Goal: Information Seeking & Learning: Learn about a topic

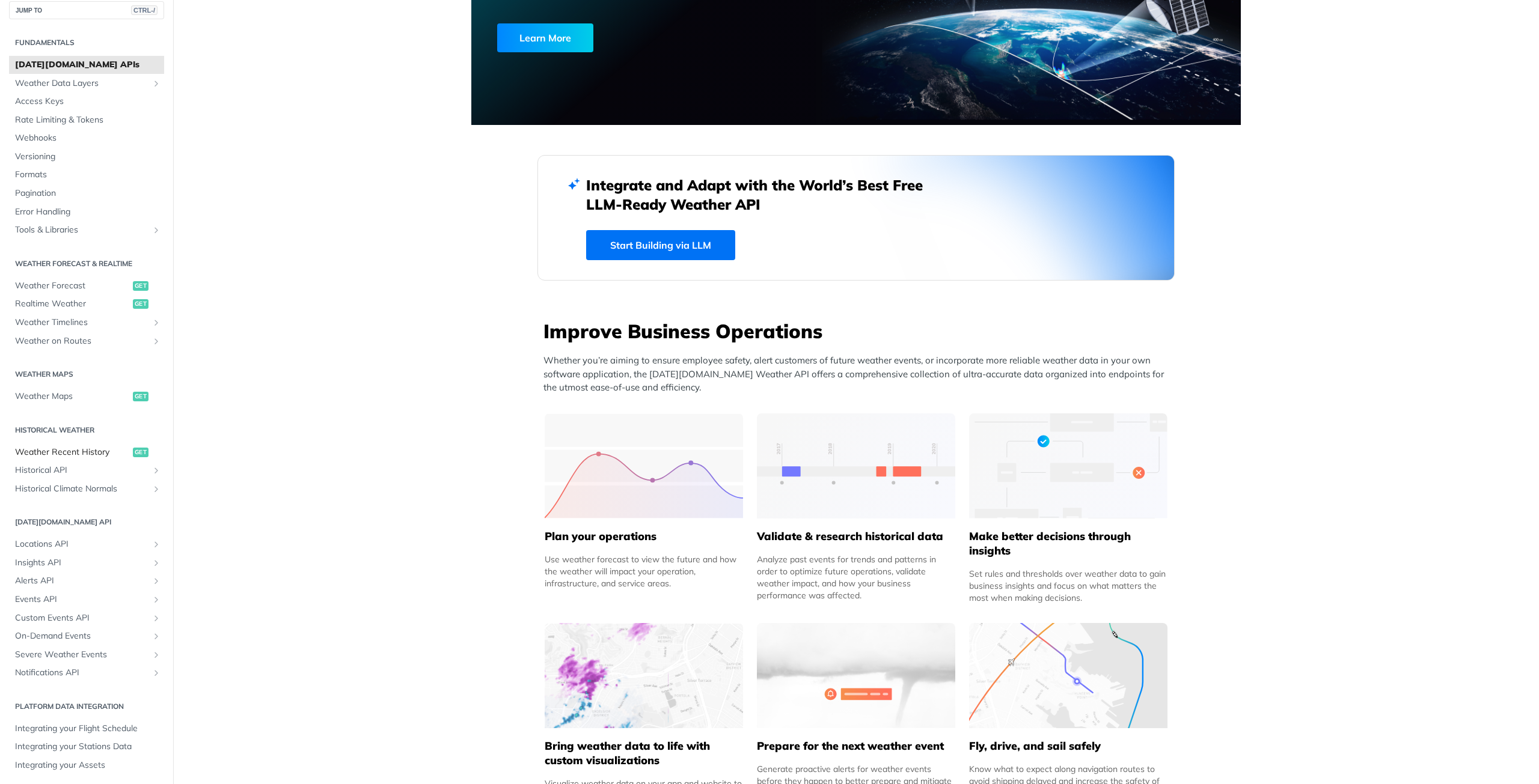
scroll to position [14, 0]
click at [152, 539] on icon "Show subpages for Locations API" at bounding box center [156, 541] width 10 height 10
click at [152, 541] on icon "Hide subpages for Locations API" at bounding box center [156, 541] width 10 height 10
click at [152, 560] on icon "Show subpages for Insights API" at bounding box center [156, 560] width 10 height 10
click at [152, 560] on icon "Hide subpages for Insights API" at bounding box center [156, 560] width 10 height 10
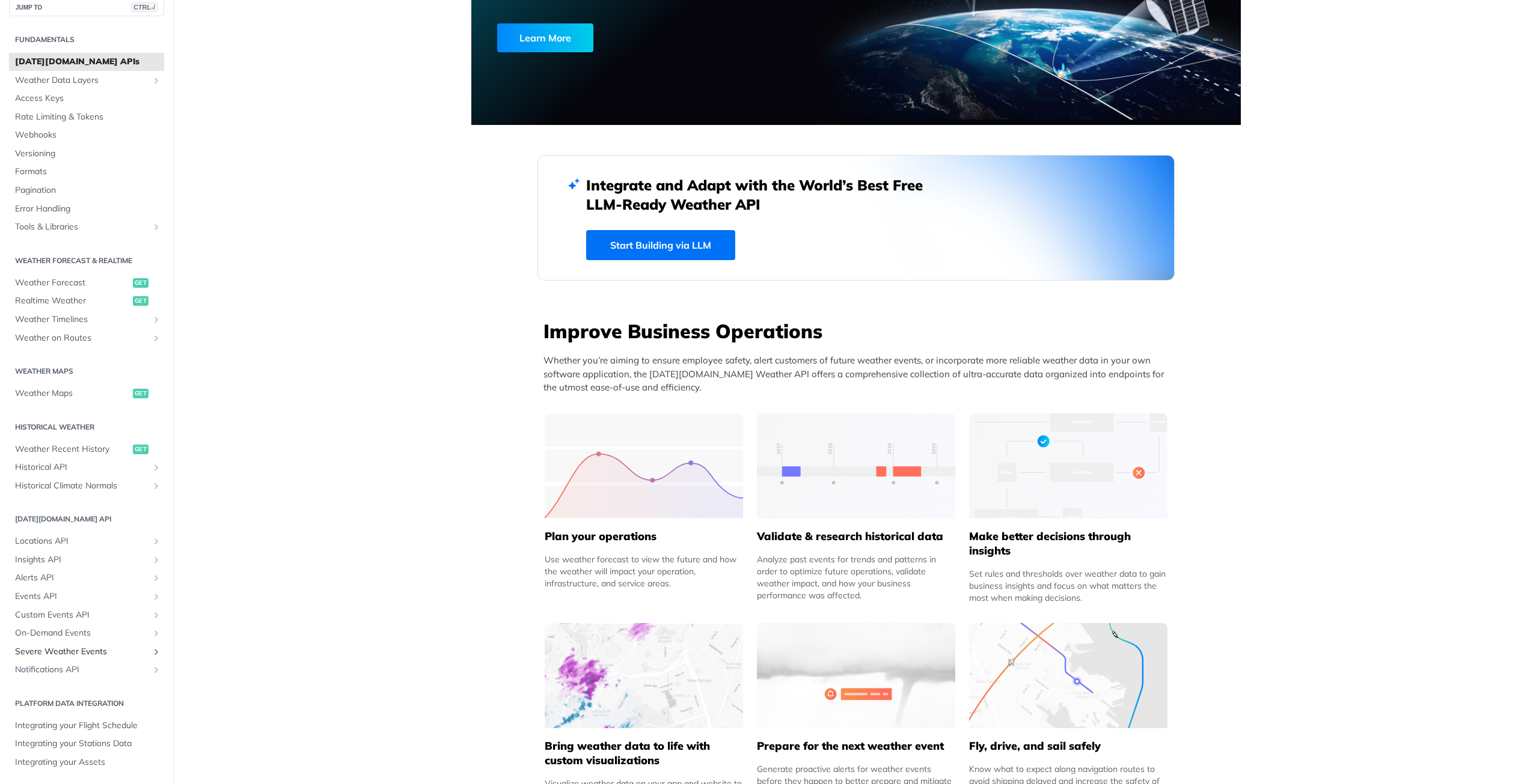
click at [152, 651] on icon "Show subpages for Severe Weather Events" at bounding box center [156, 651] width 10 height 10
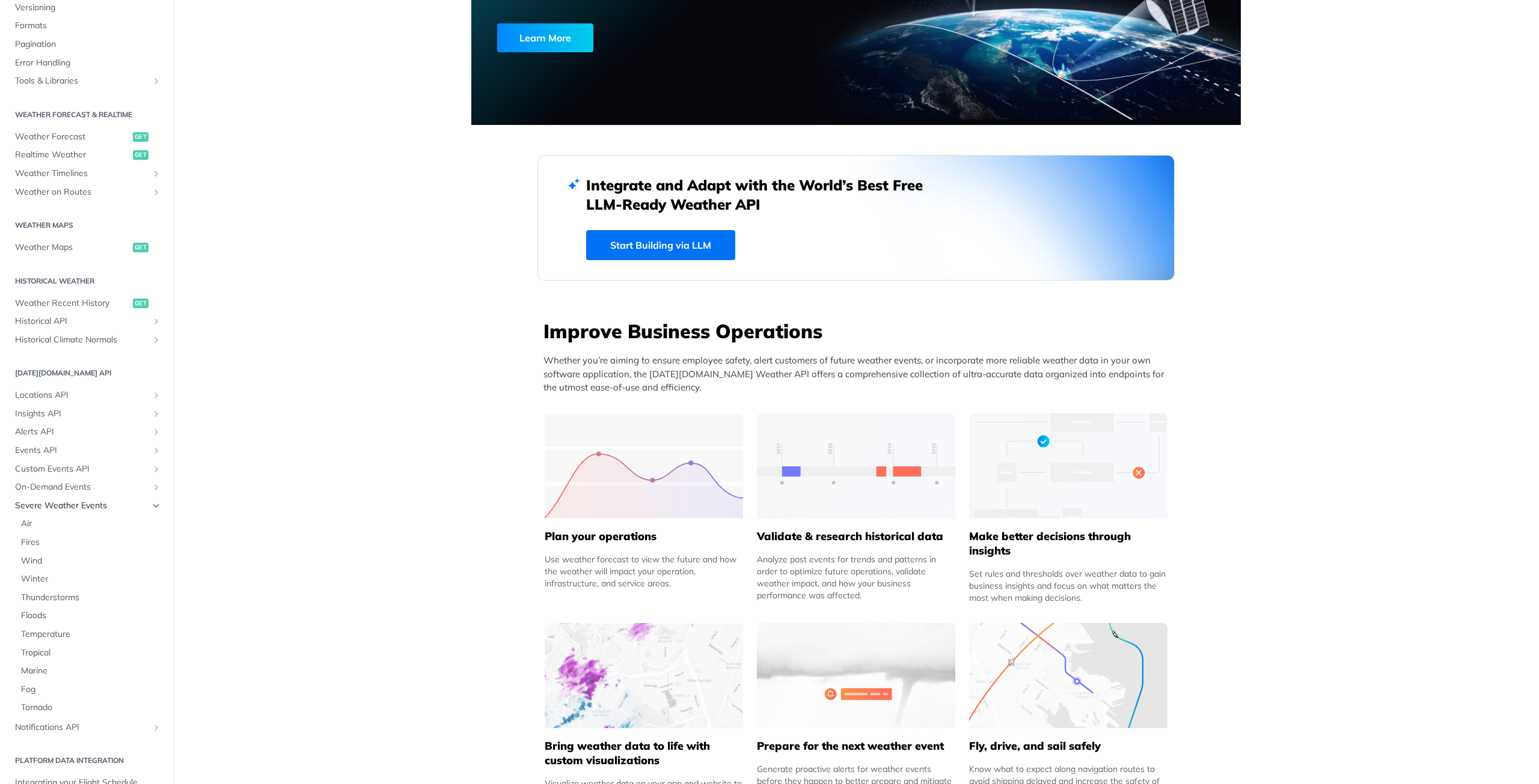
scroll to position [194, 0]
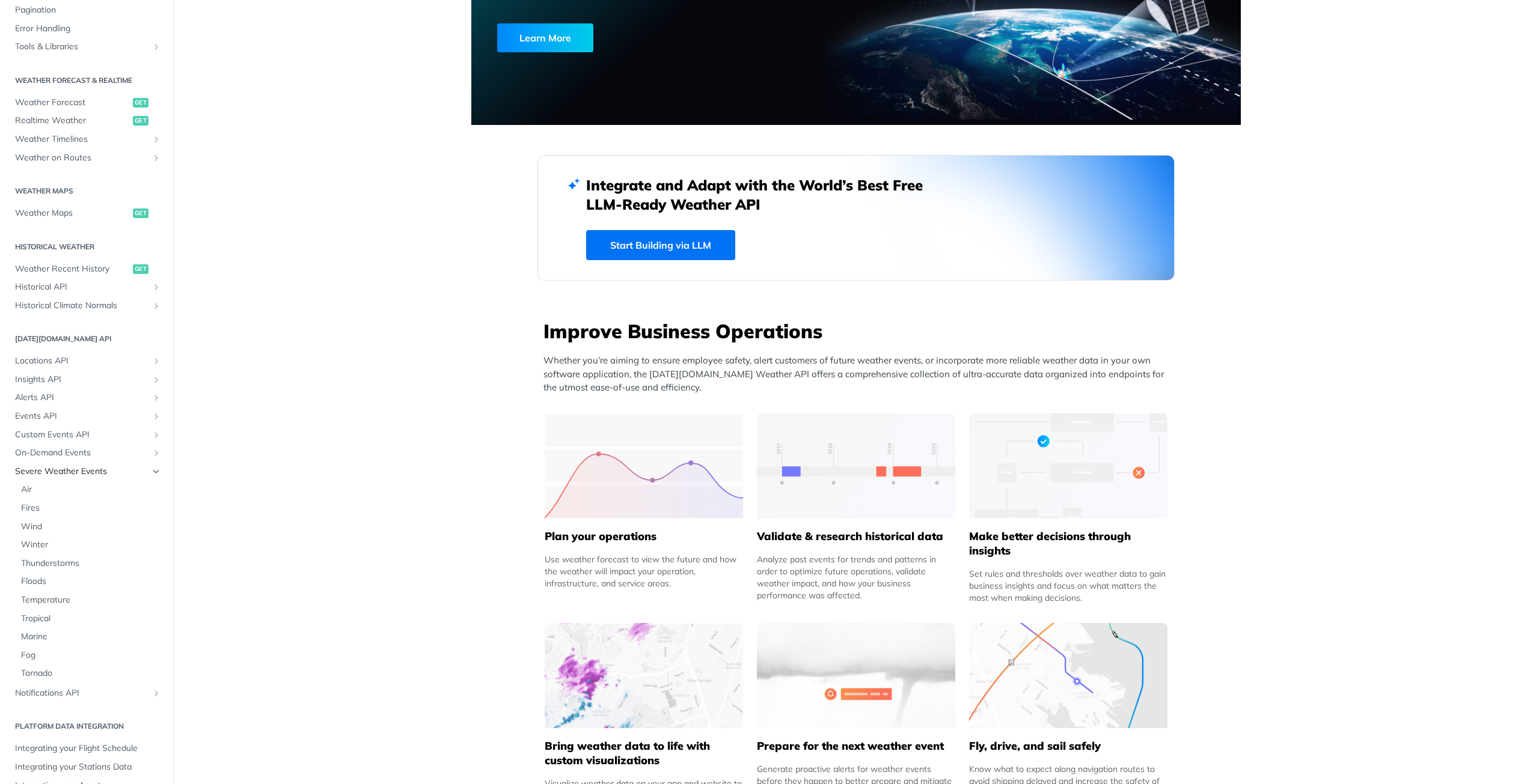
click at [152, 474] on icon "Hide subpages for Severe Weather Events" at bounding box center [156, 472] width 10 height 10
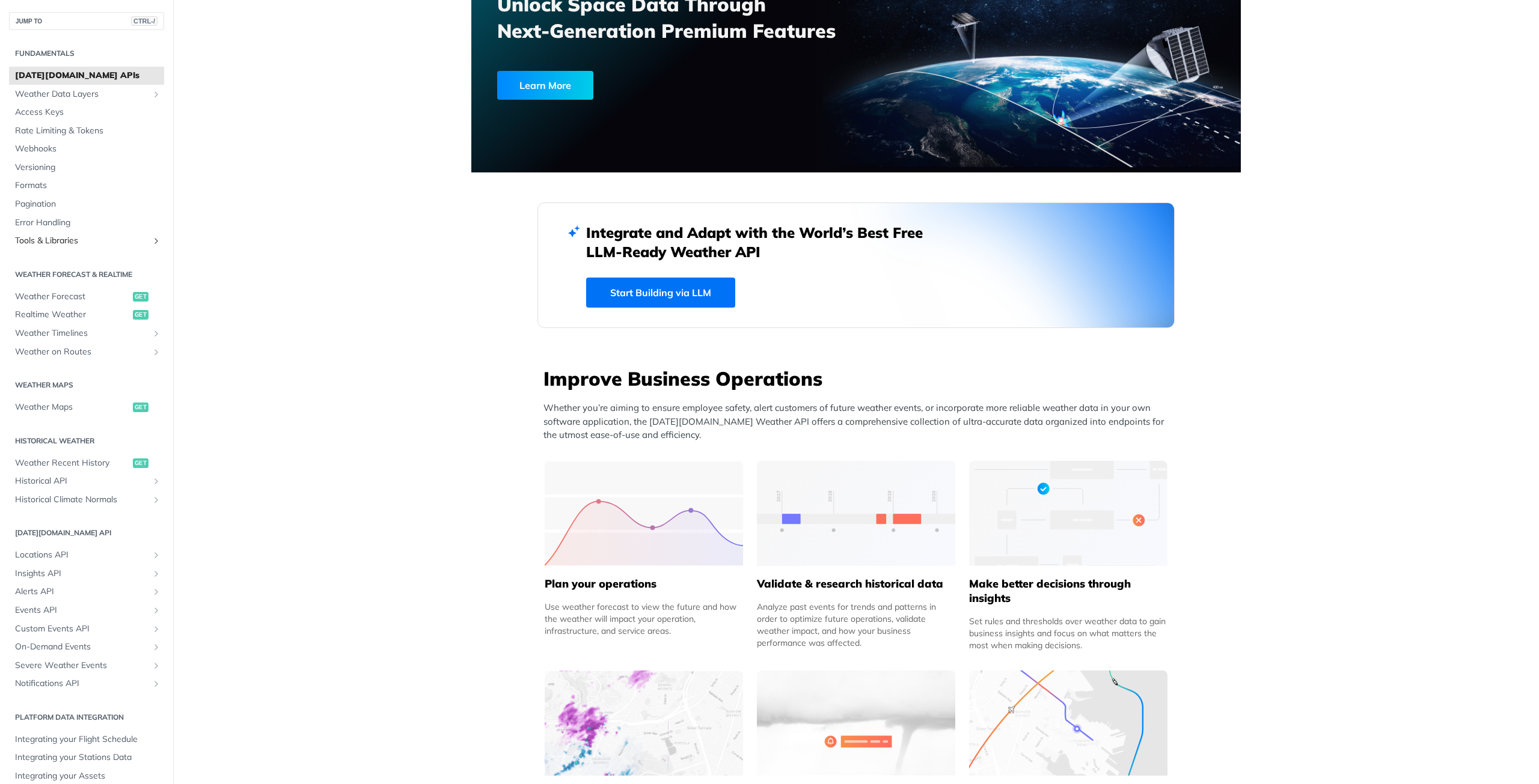
scroll to position [120, 0]
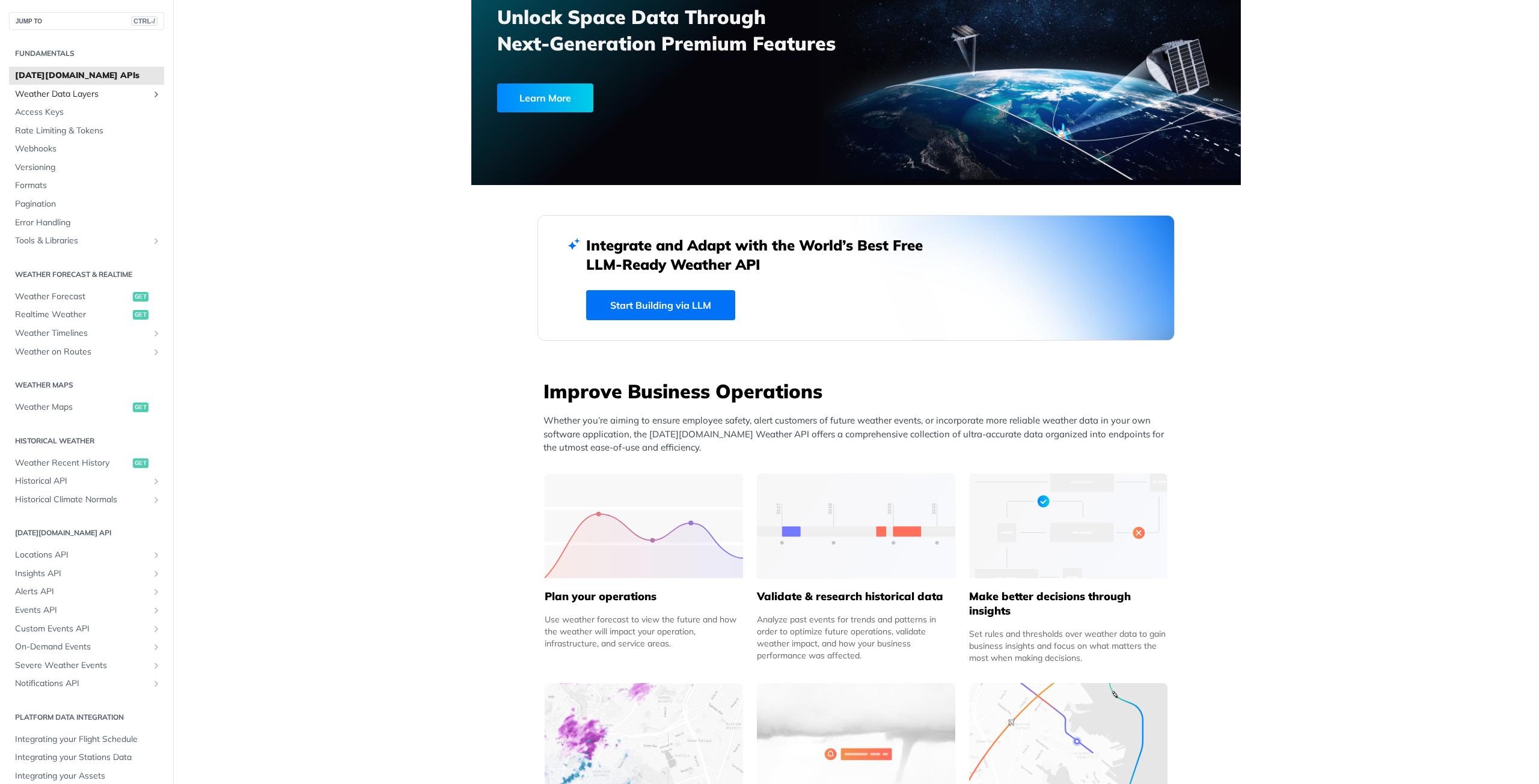
click at [107, 99] on span "Weather Data Layers" at bounding box center [82, 94] width 133 height 12
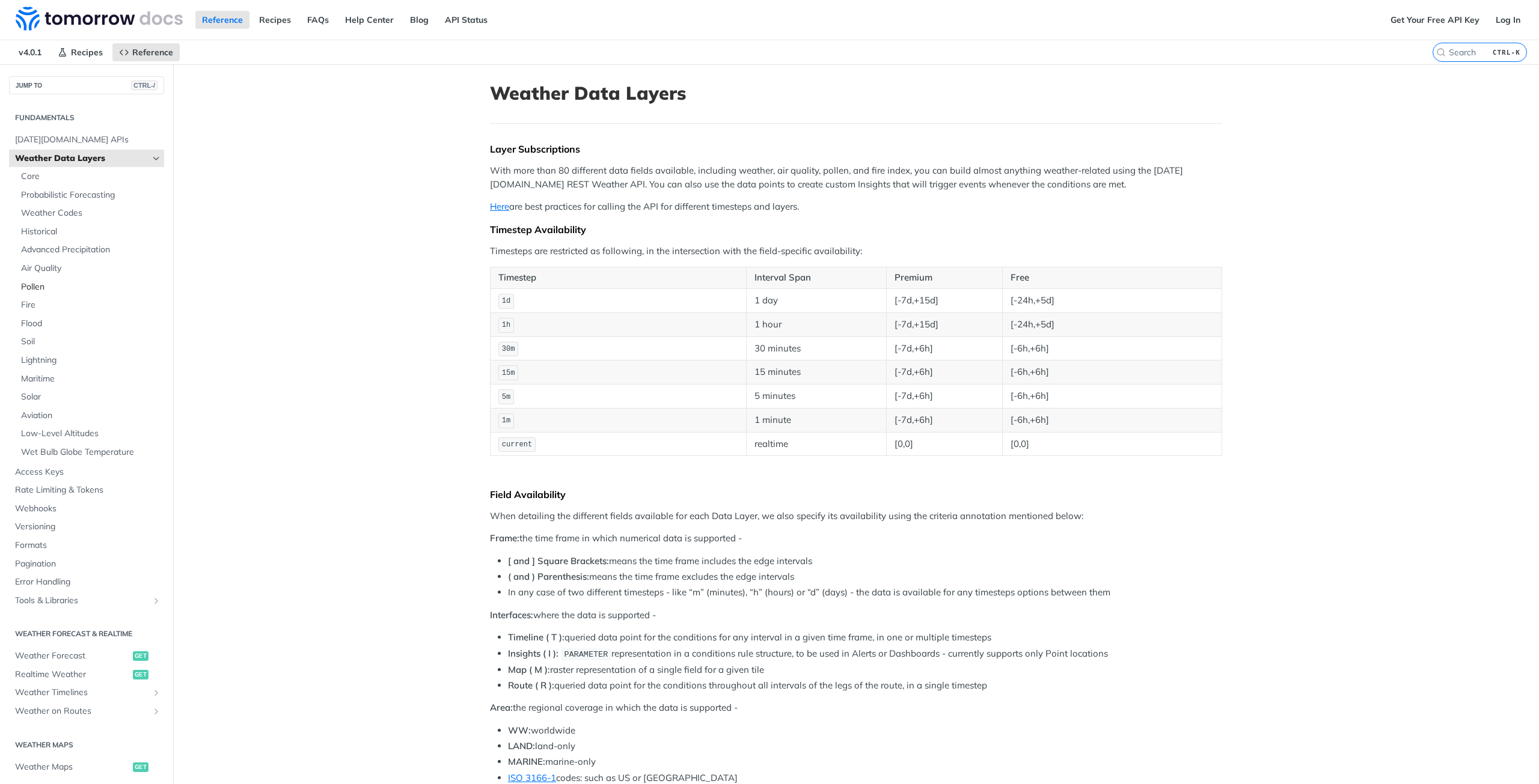
click at [36, 286] on span "Pollen" at bounding box center [91, 287] width 140 height 12
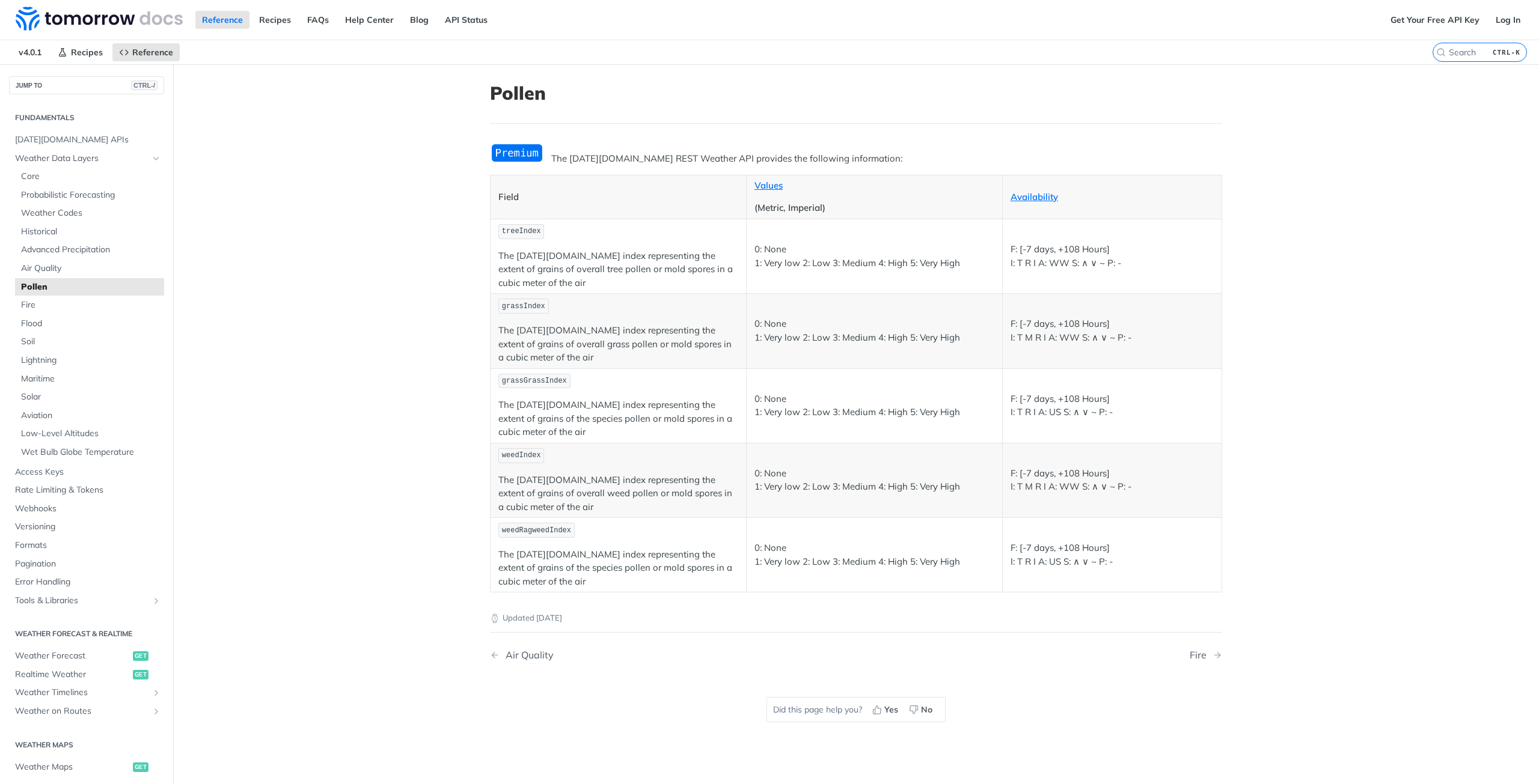
click at [504, 157] on img "Expand image" at bounding box center [517, 152] width 54 height 20
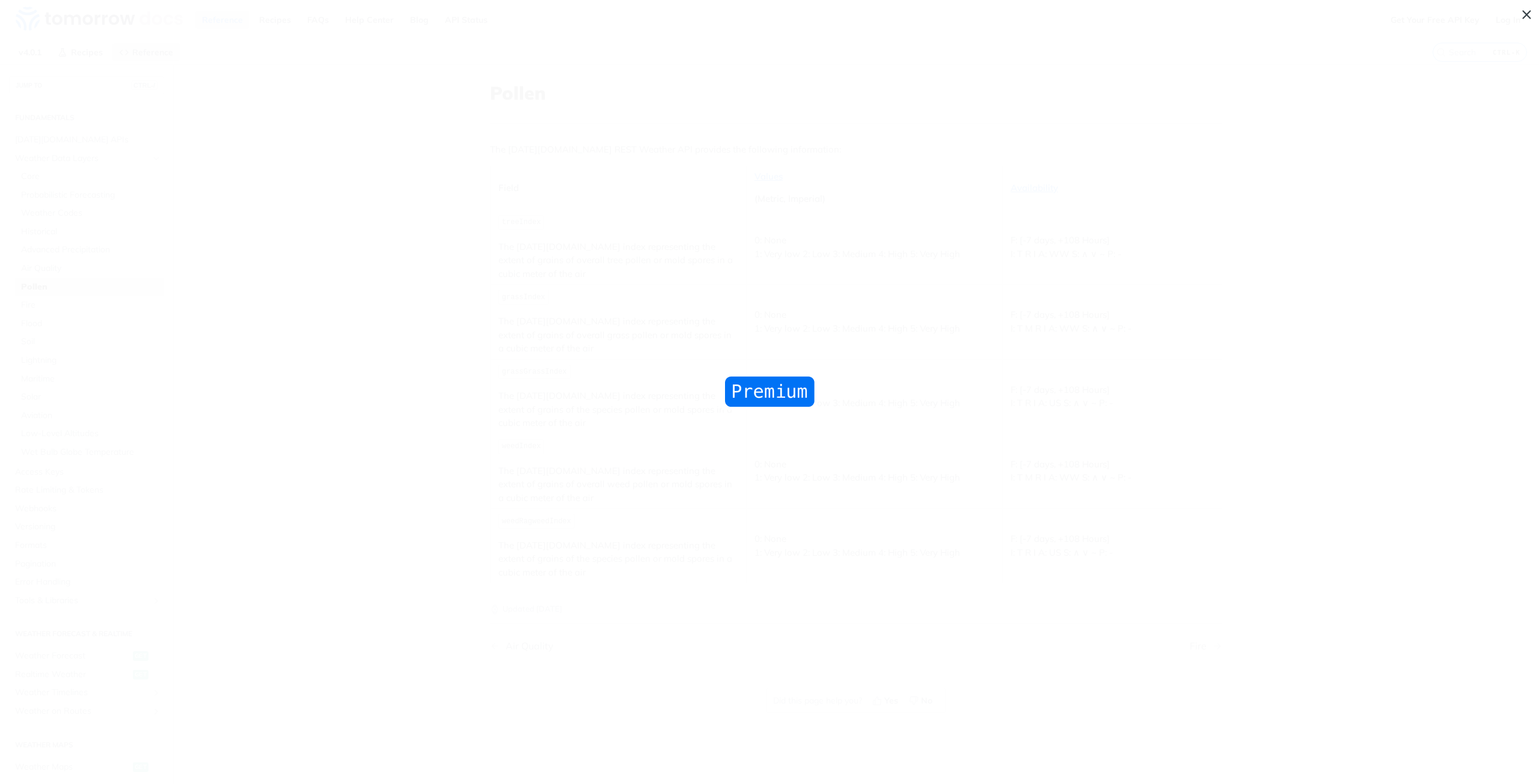
click at [816, 395] on img "Collapse image" at bounding box center [770, 392] width 96 height 36
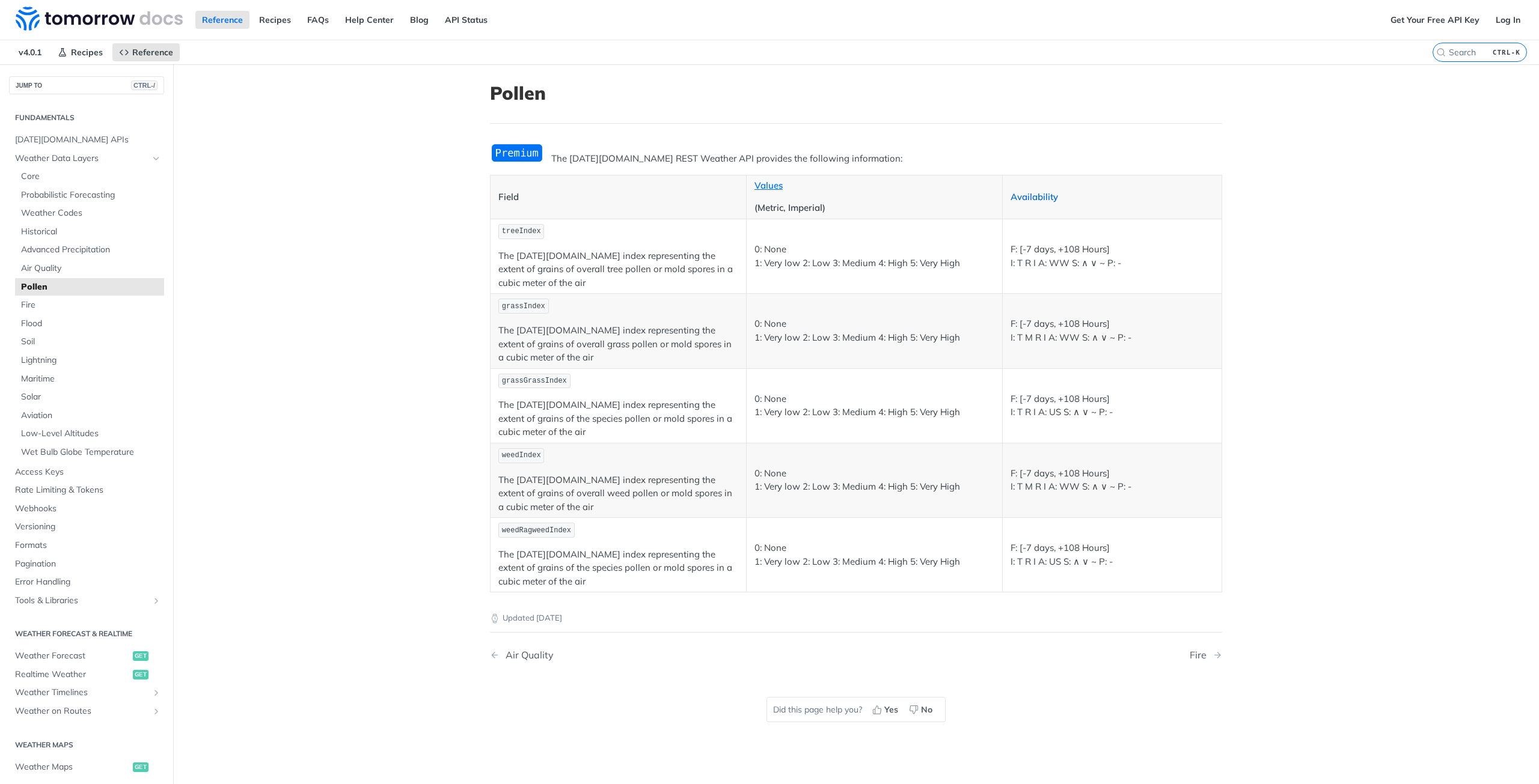
click at [1035, 194] on link "Availability" at bounding box center [1035, 197] width 47 height 11
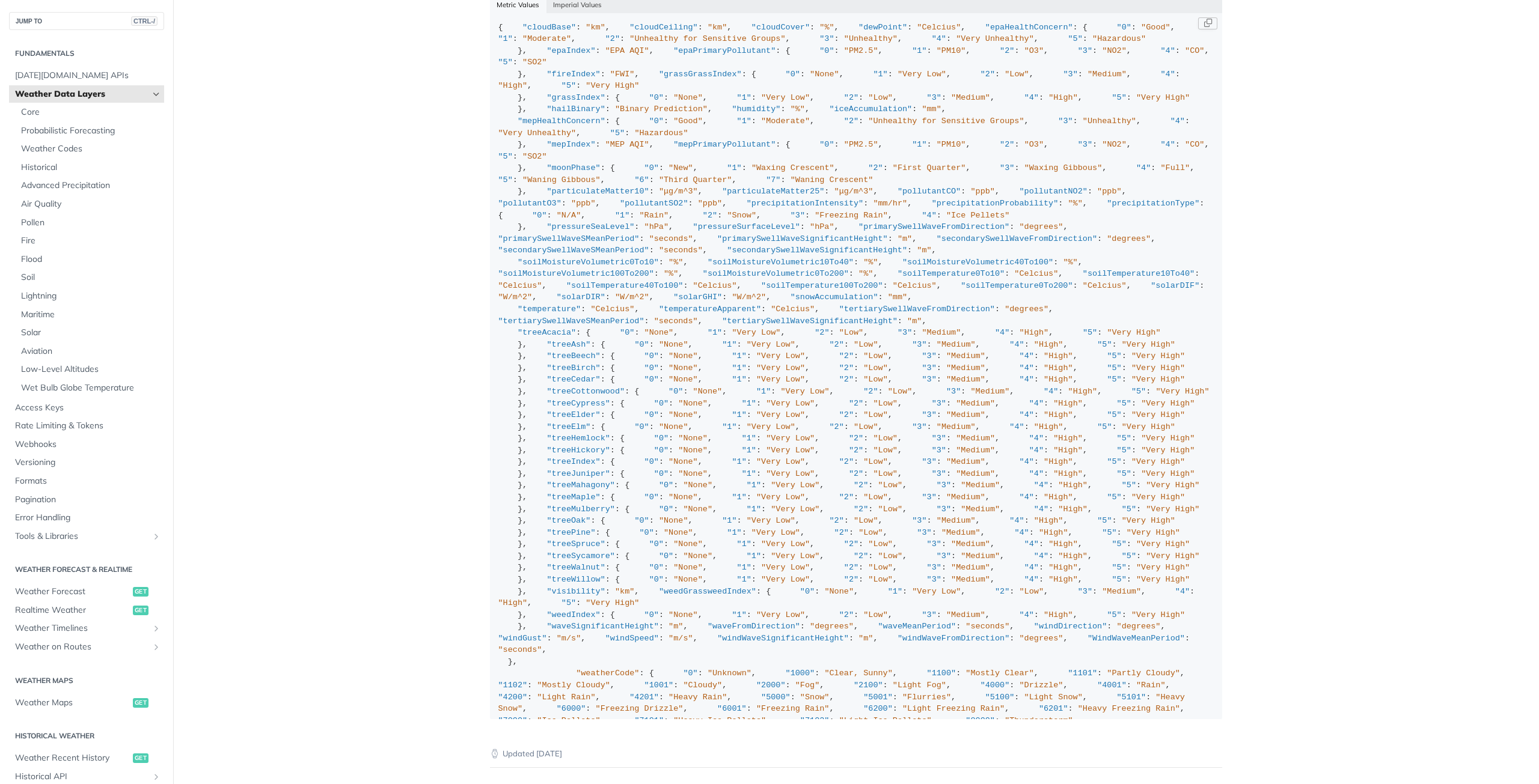
drag, startPoint x: 1089, startPoint y: 625, endPoint x: 1021, endPoint y: 296, distance: 336.0
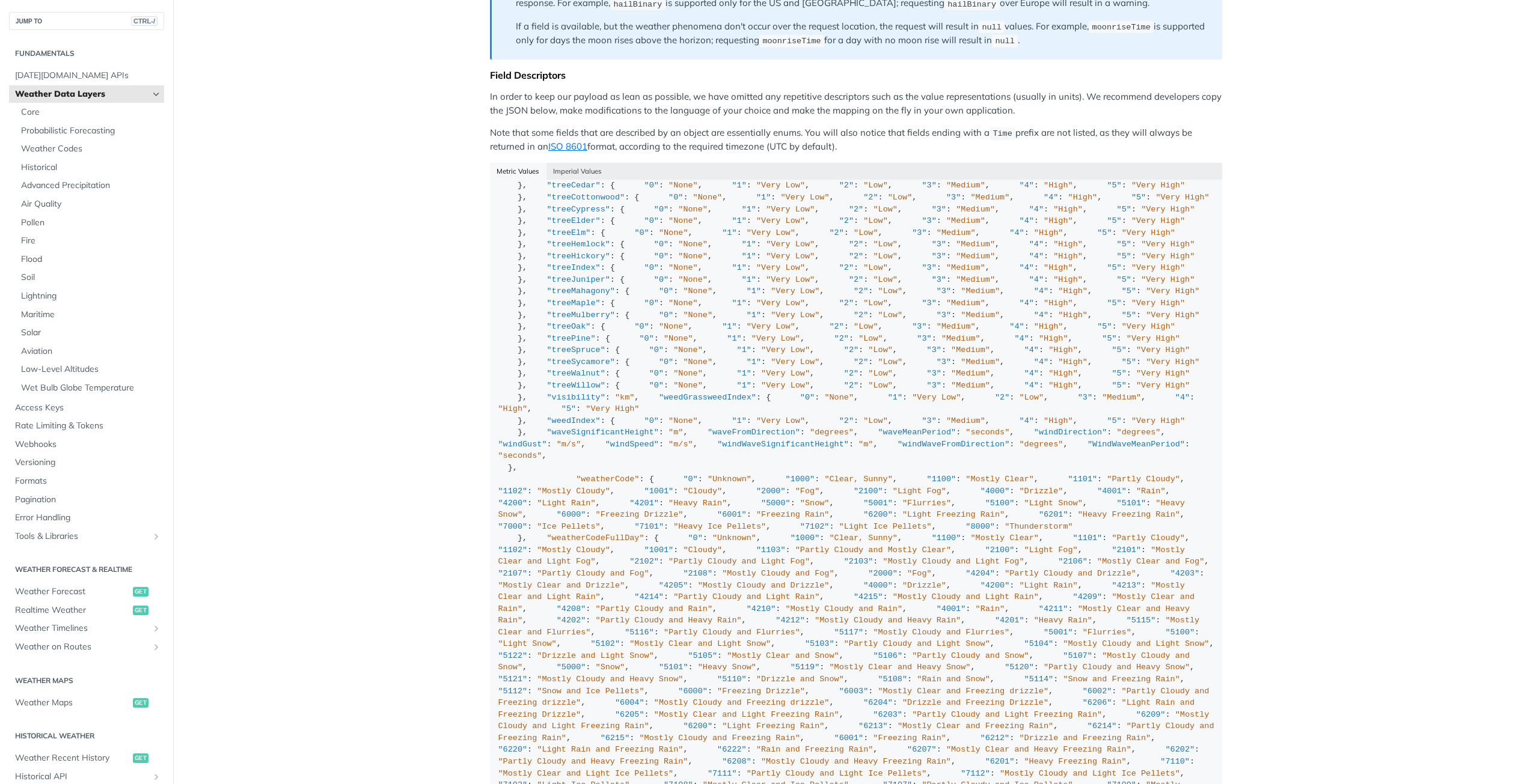
scroll to position [1142, 0]
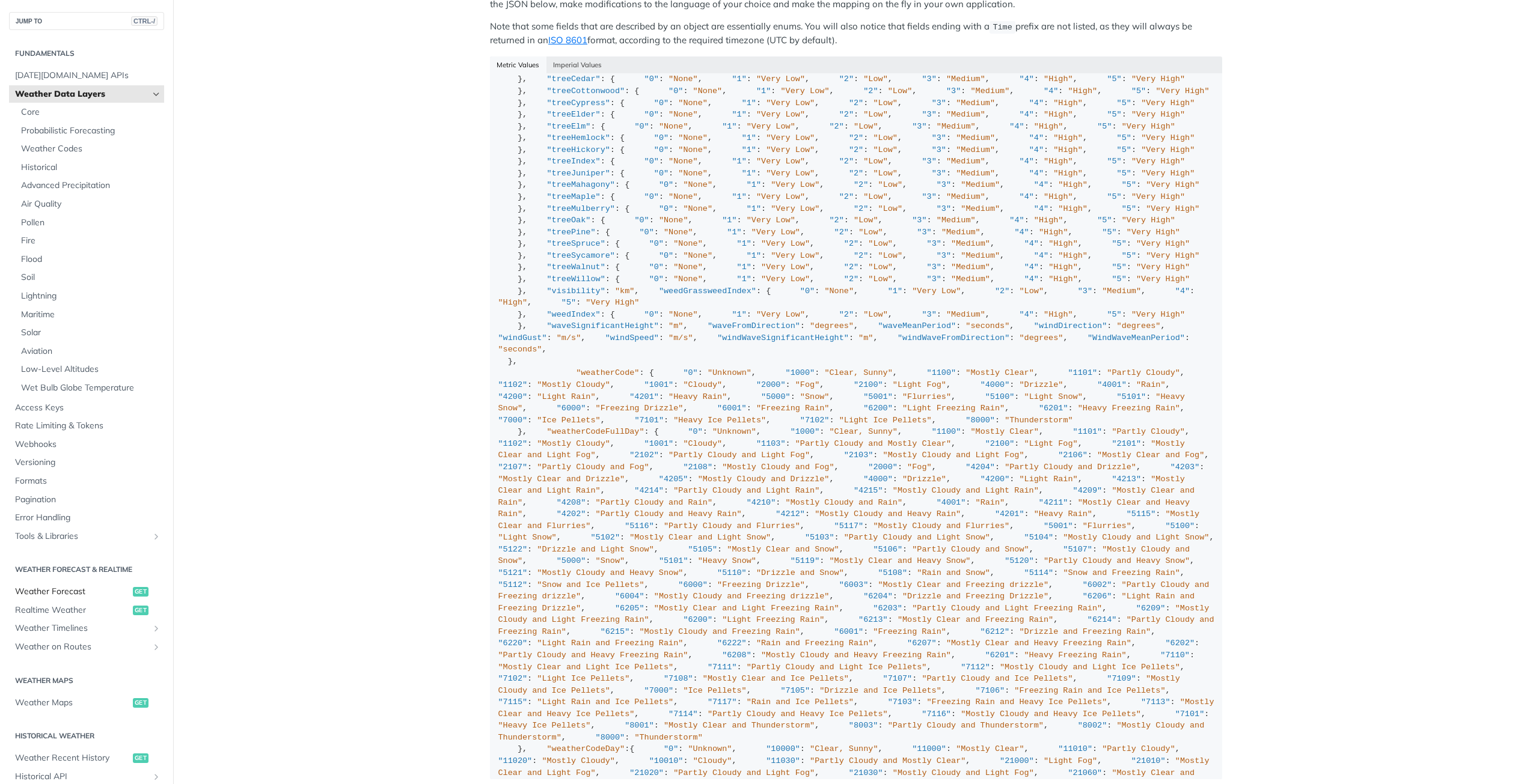
click at [73, 593] on span "Weather Forecast" at bounding box center [73, 592] width 115 height 12
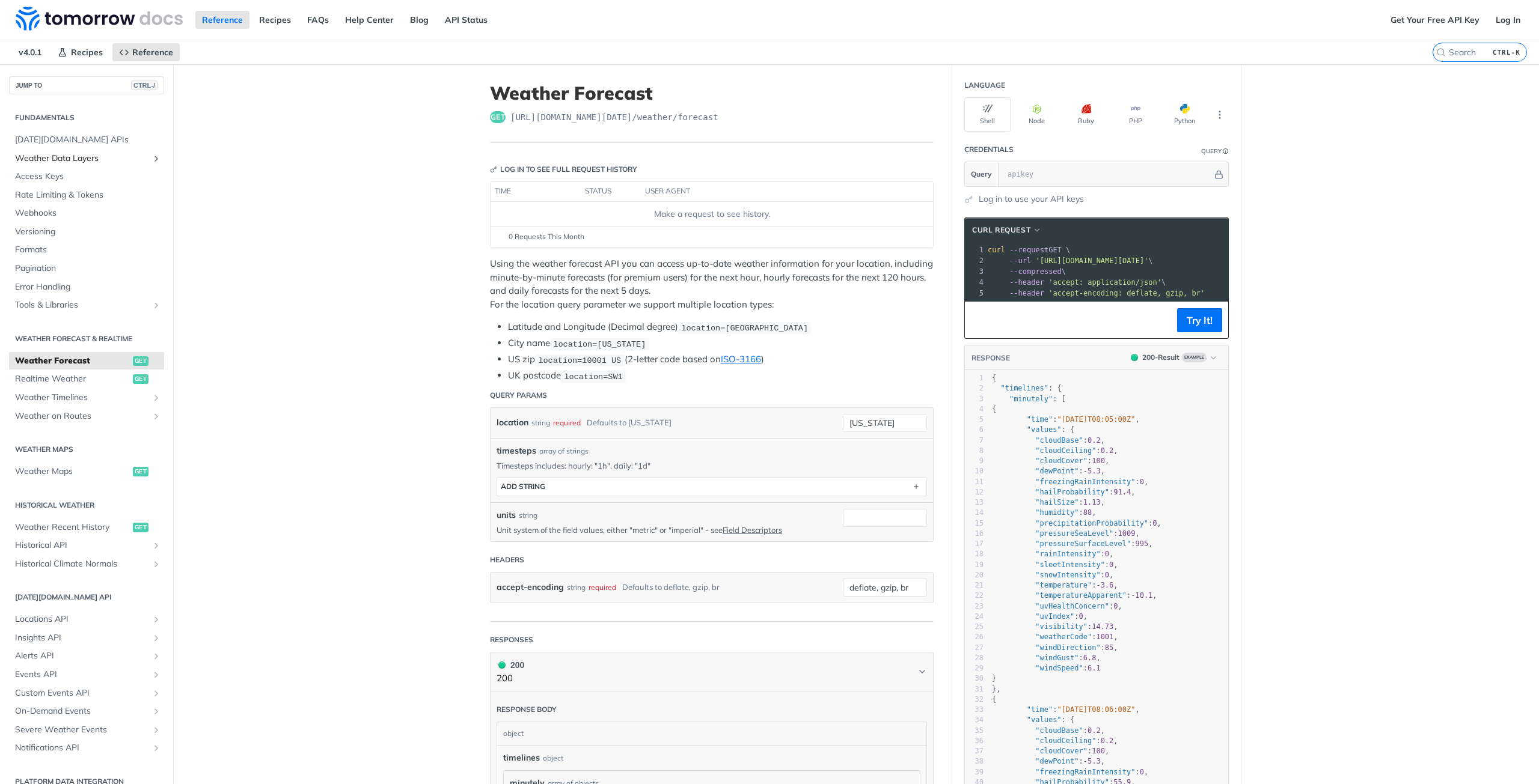
click at [66, 152] on span "Weather Data Layers" at bounding box center [82, 158] width 133 height 12
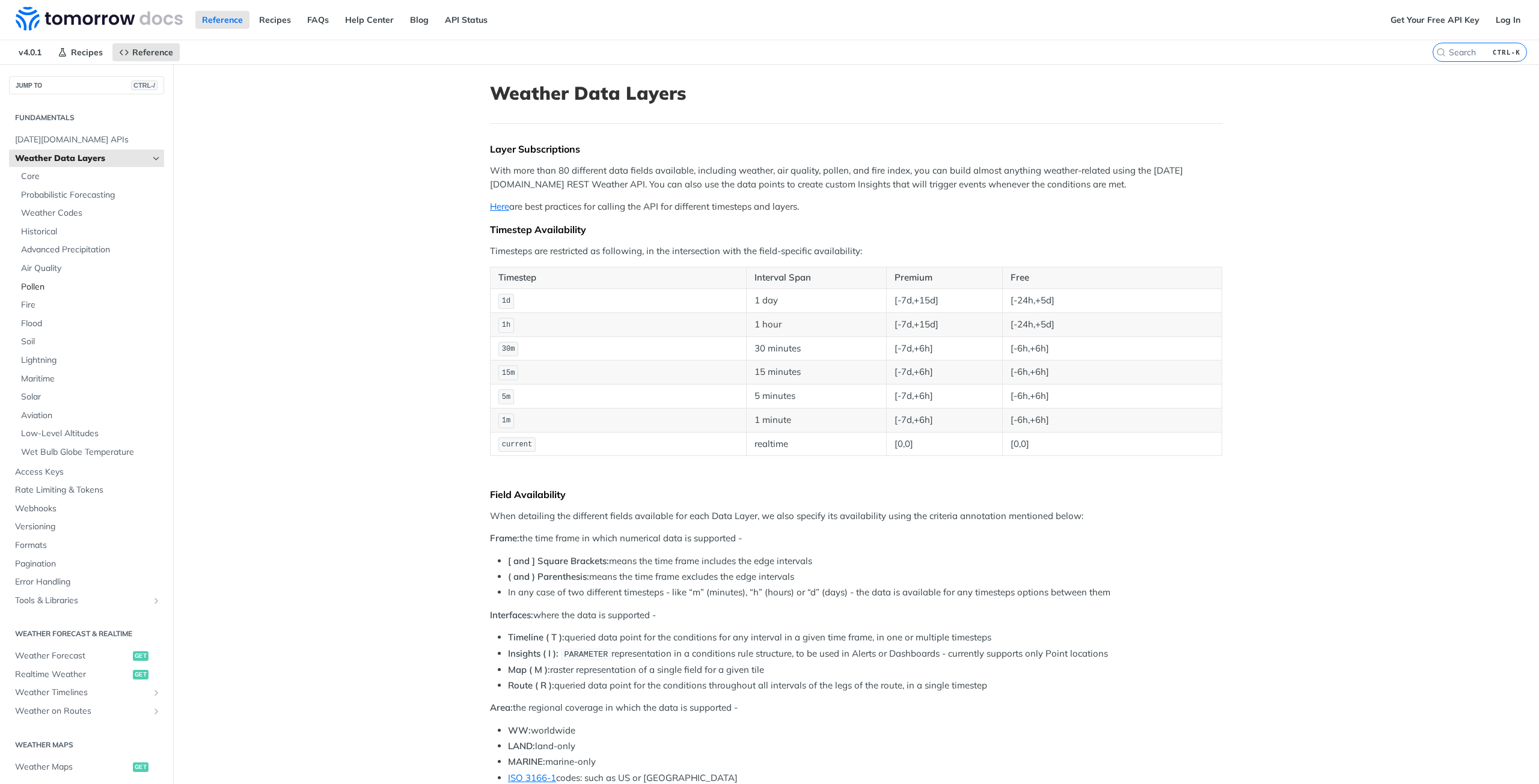
click at [34, 290] on span "Pollen" at bounding box center [91, 287] width 140 height 12
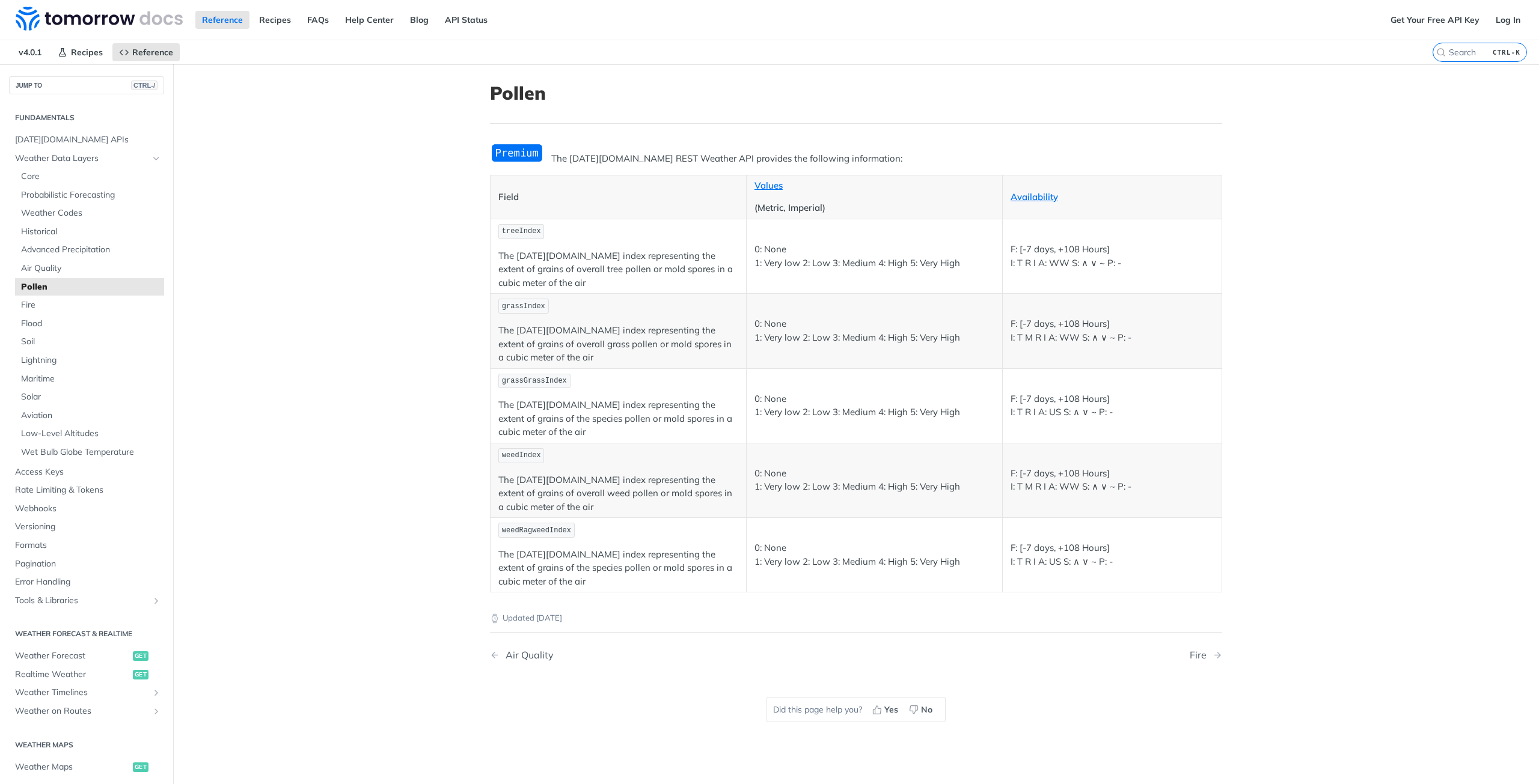
click at [41, 288] on span "Pollen" at bounding box center [91, 287] width 140 height 12
click at [363, 21] on link "Help Center" at bounding box center [369, 20] width 62 height 18
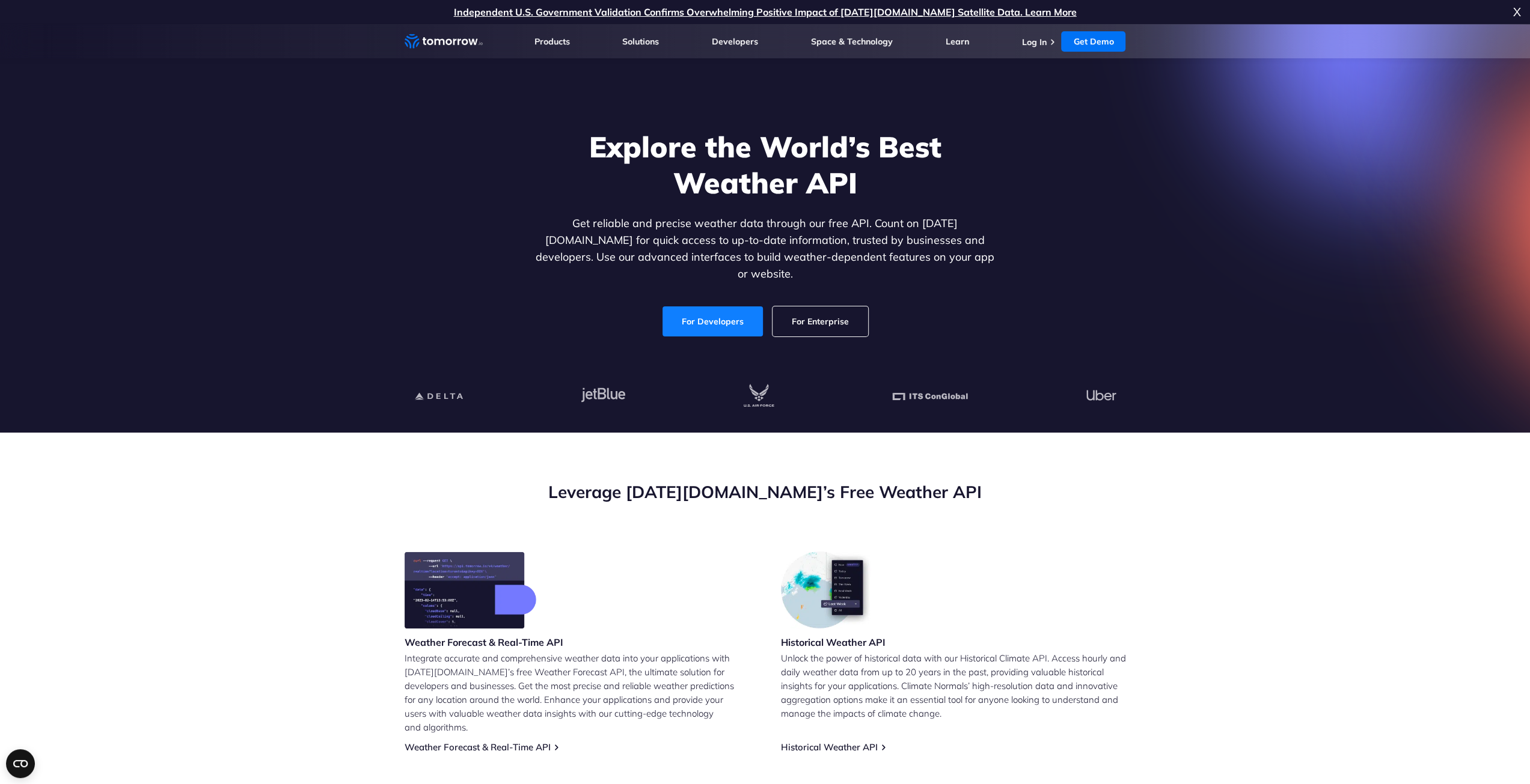
click at [721, 318] on link "For Developers" at bounding box center [712, 321] width 100 height 30
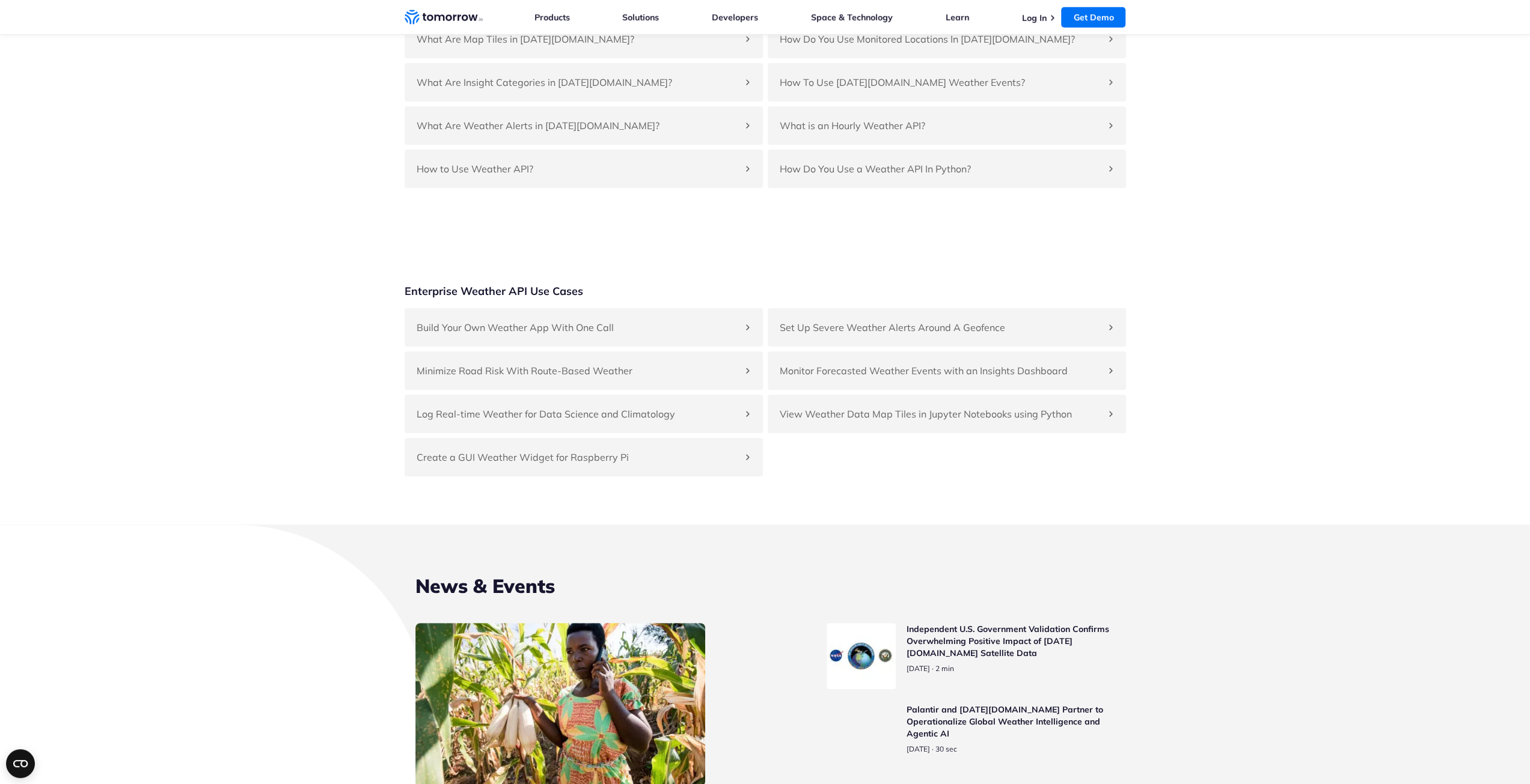
scroll to position [3425, 0]
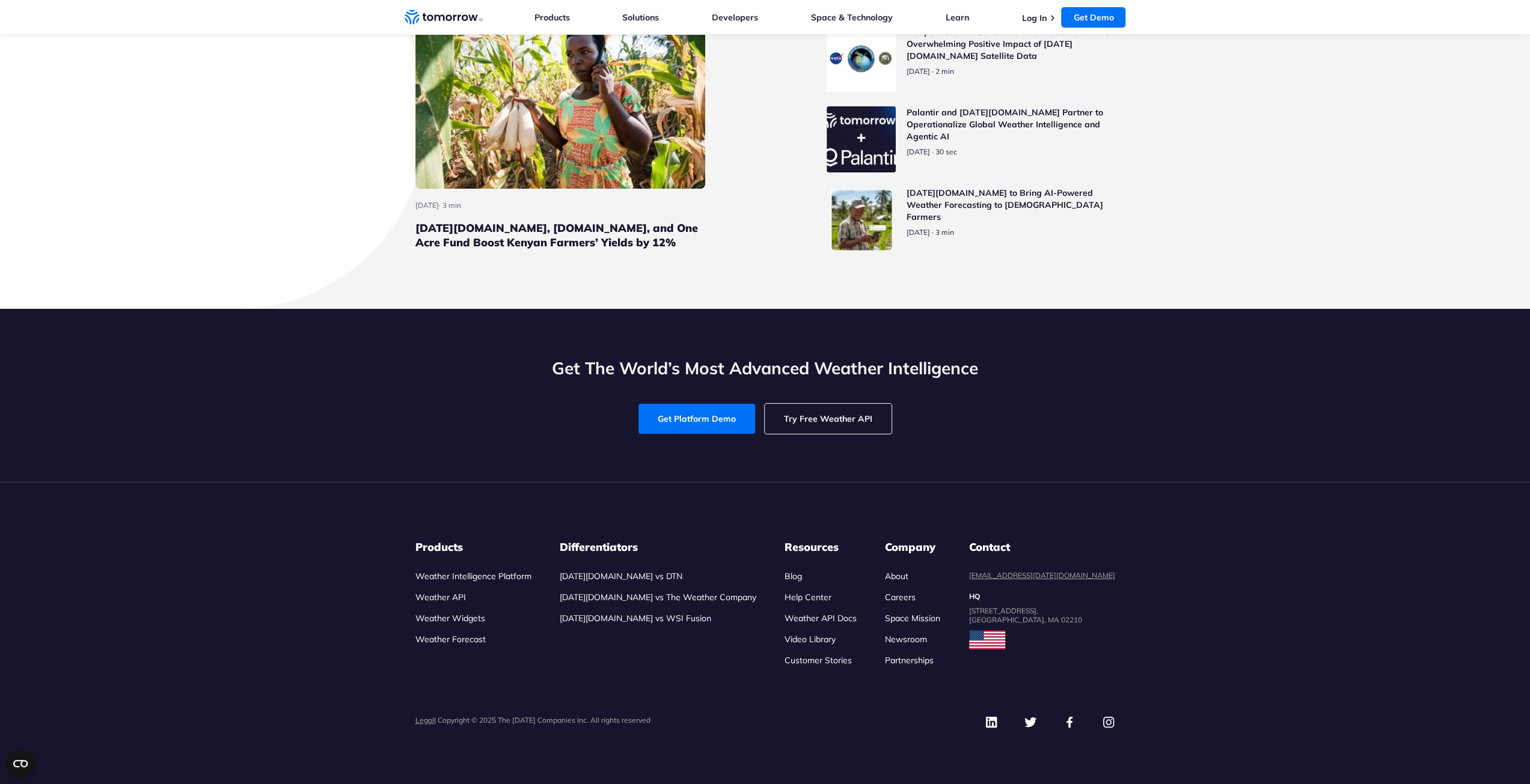
scroll to position [5288, 0]
click at [797, 603] on link "Help Center" at bounding box center [808, 597] width 47 height 11
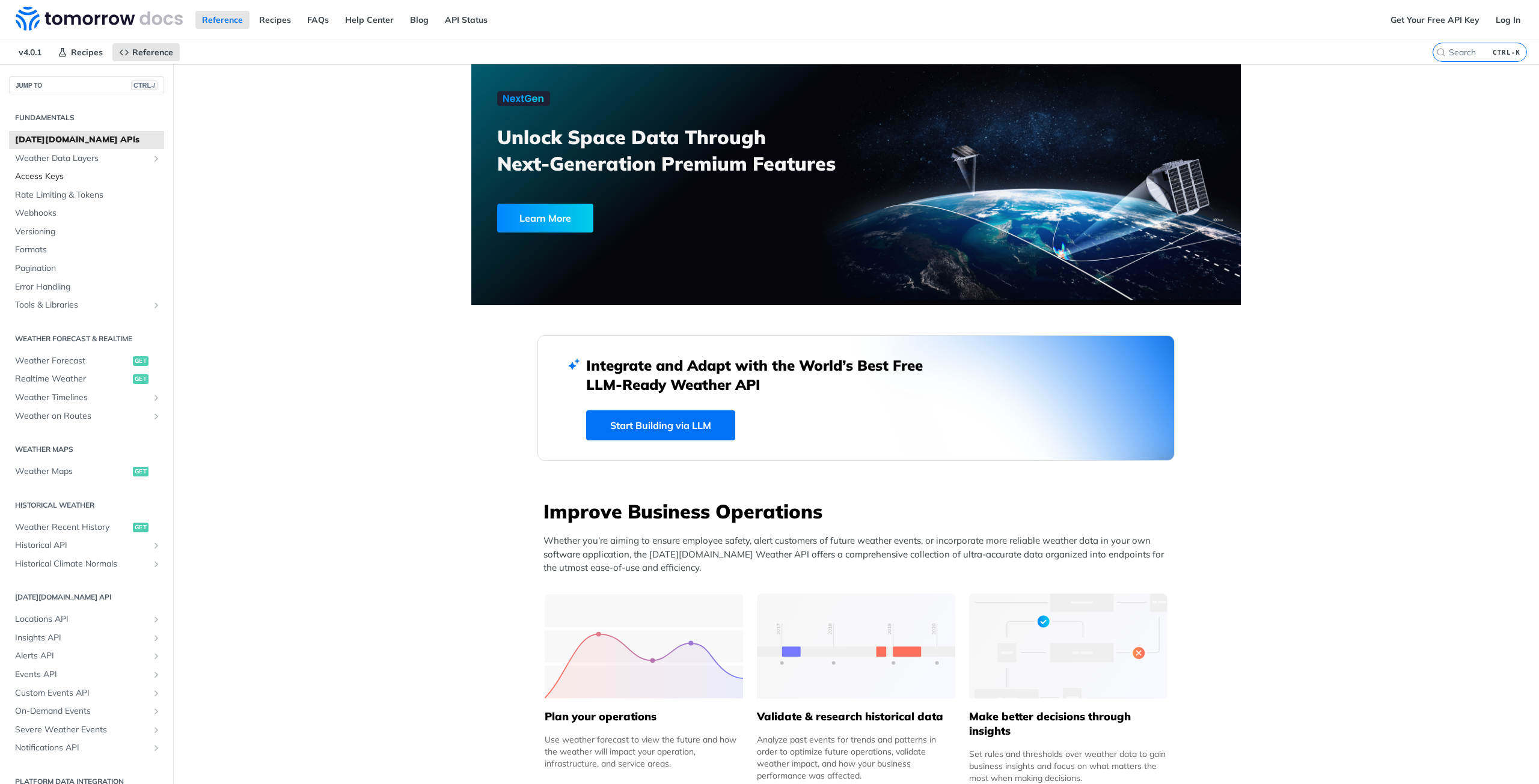
click at [45, 175] on span "Access Keys" at bounding box center [88, 177] width 146 height 12
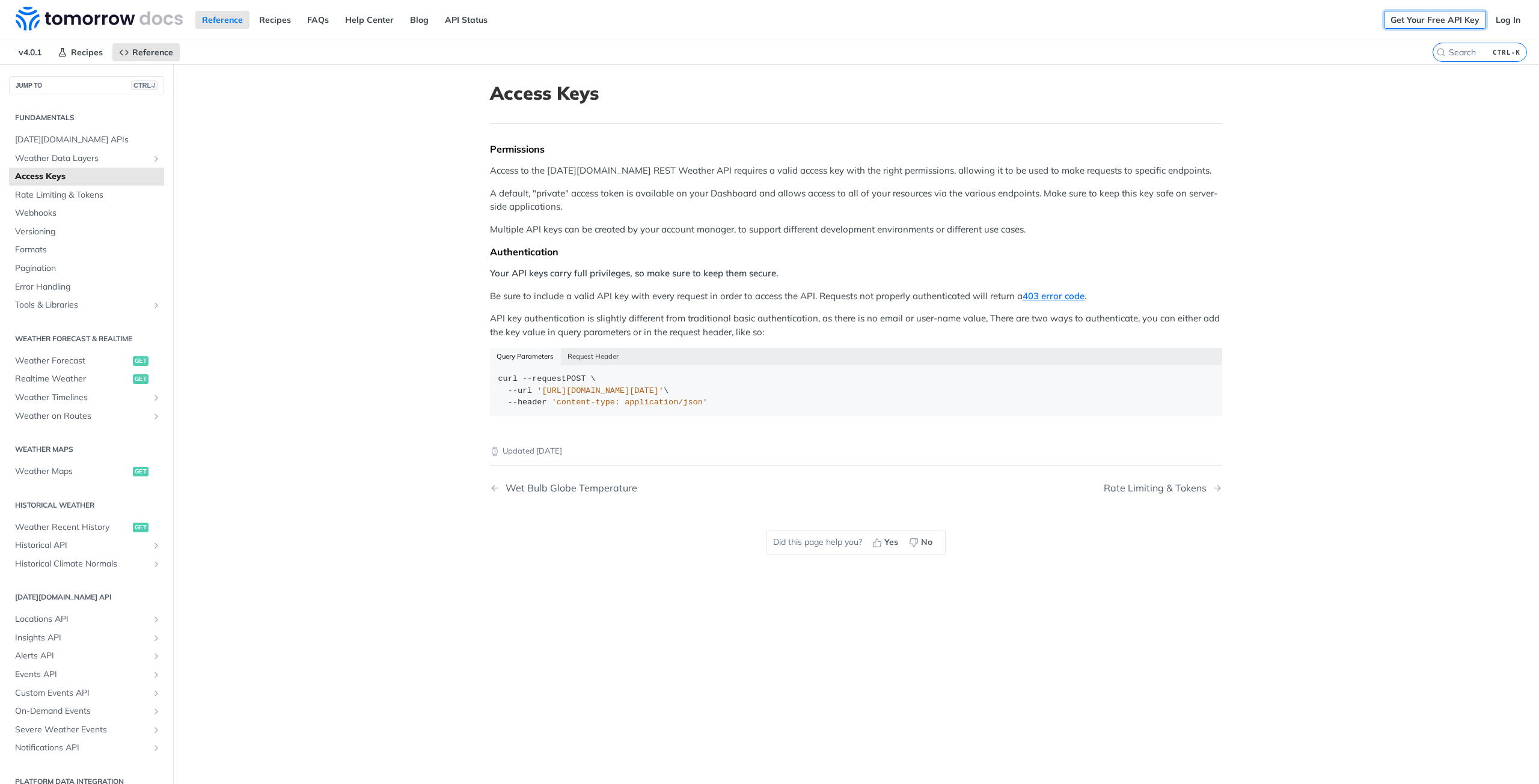
click at [1425, 21] on link "Get Your Free API Key" at bounding box center [1435, 20] width 102 height 18
click at [87, 22] on img at bounding box center [99, 18] width 167 height 24
